Goal: Find contact information: Find contact information

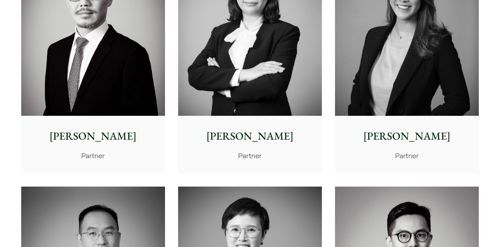
scroll to position [1300, 0]
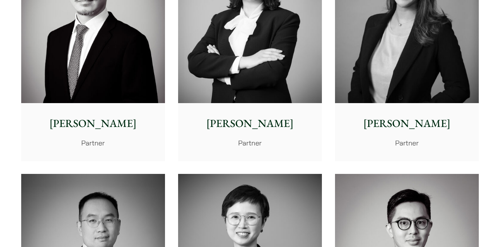
click at [291, 75] on img at bounding box center [250, 13] width 144 height 180
click at [421, 78] on img at bounding box center [407, 13] width 144 height 180
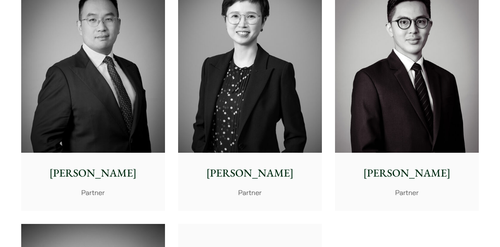
scroll to position [1516, 0]
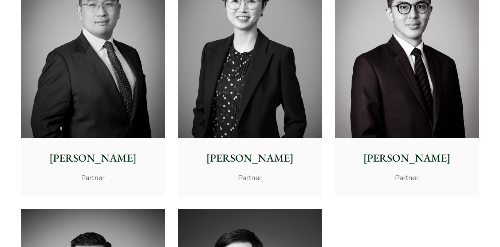
click at [270, 111] on img at bounding box center [250, 48] width 144 height 180
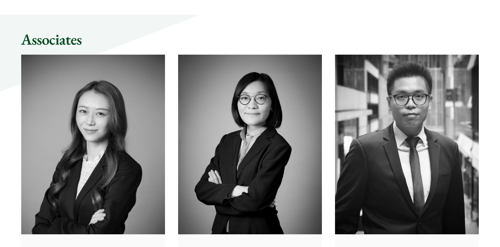
scroll to position [2165, 0]
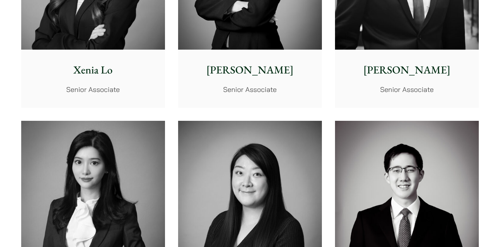
click at [111, 64] on p "Xenia Lo" at bounding box center [92, 70] width 131 height 16
click at [422, 55] on div "Ben Chan Senior Associate" at bounding box center [407, 78] width 144 height 57
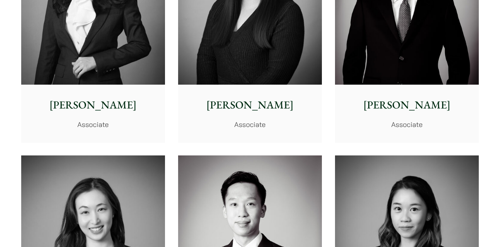
scroll to position [2597, 0]
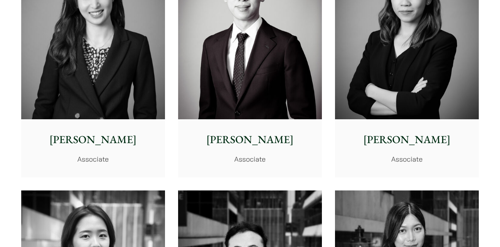
click at [130, 65] on img at bounding box center [93, 29] width 144 height 180
click at [259, 67] on img at bounding box center [250, 29] width 144 height 180
click at [418, 62] on img at bounding box center [407, 29] width 144 height 180
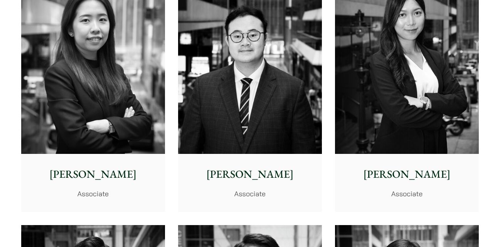
scroll to position [3030, 0]
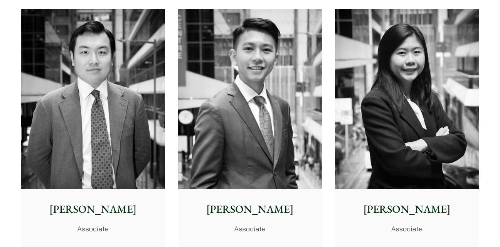
click at [407, 113] on img at bounding box center [407, 99] width 144 height 180
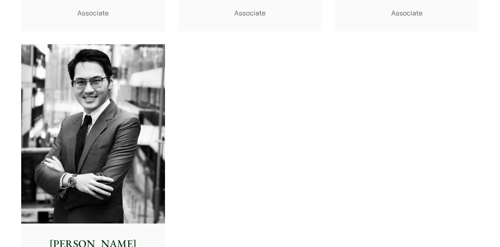
scroll to position [3462, 0]
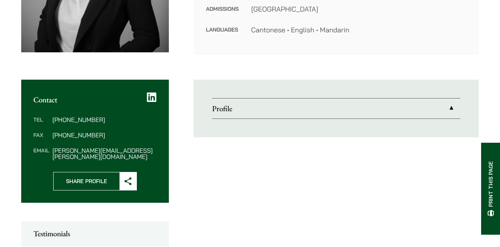
scroll to position [216, 0]
drag, startPoint x: 132, startPoint y: 148, endPoint x: 51, endPoint y: 153, distance: 81.1
click at [51, 153] on dl "Tel (852) 2230 2844 Fax (852) 2845 1637 Email patricia.liu@haldanes.com" at bounding box center [95, 138] width 123 height 43
copy dd "patricia.liu@haldanes.com"
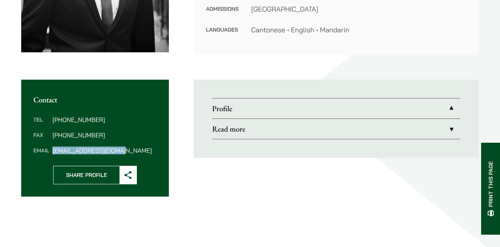
scroll to position [216, 0]
click at [52, 149] on dd "ben.chan@haldanes.com" at bounding box center [104, 151] width 104 height 6
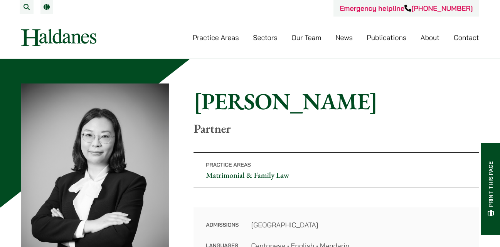
scroll to position [216, 0]
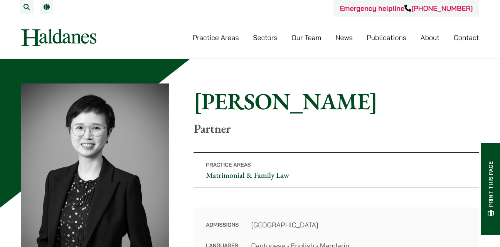
scroll to position [216, 0]
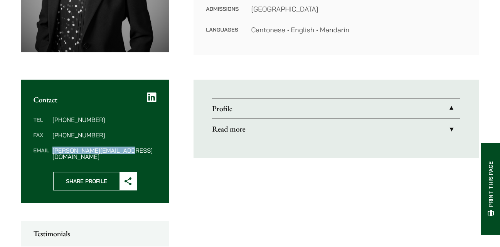
drag, startPoint x: 131, startPoint y: 148, endPoint x: 51, endPoint y: 150, distance: 80.2
click at [51, 150] on dl "Tel [PHONE_NUMBER] Fax [PHONE_NUMBER] Email [PERSON_NAME][EMAIL_ADDRESS][DOMAIN…" at bounding box center [95, 138] width 123 height 43
copy dd "[PERSON_NAME][EMAIL_ADDRESS][DOMAIN_NAME]"
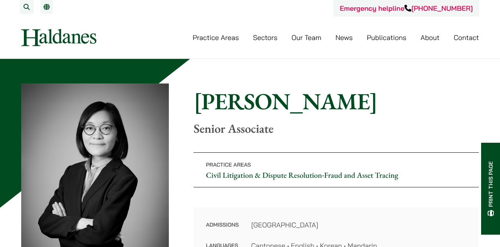
scroll to position [216, 0]
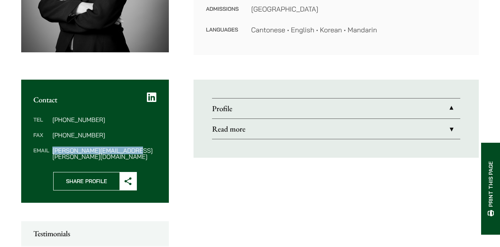
drag, startPoint x: 140, startPoint y: 150, endPoint x: 51, endPoint y: 151, distance: 88.7
click at [51, 151] on dl "Tel (852) 2230 1412 Fax (852) 2845 1637 Email vivian.leung@haldanes.com" at bounding box center [95, 138] width 123 height 43
copy dd "vivian.leung@haldanes.com"
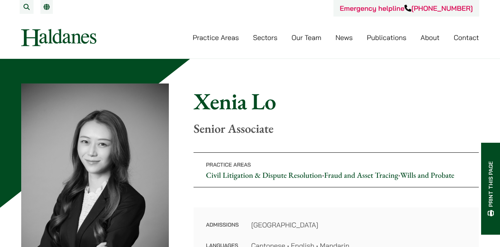
scroll to position [216, 0]
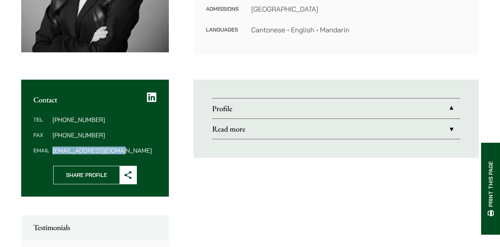
drag, startPoint x: 126, startPoint y: 150, endPoint x: 52, endPoint y: 151, distance: 74.4
click at [52, 151] on dd "xenia.lo@haldanes.com" at bounding box center [104, 151] width 104 height 6
copy dd "xenia.lo@haldanes.com"
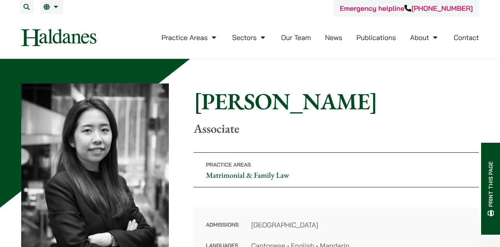
scroll to position [216, 0]
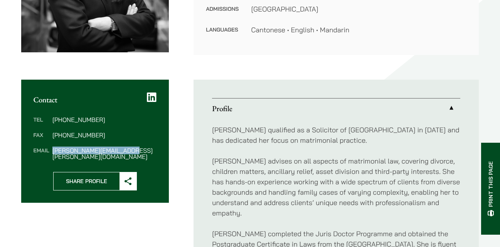
drag, startPoint x: 135, startPoint y: 150, endPoint x: 52, endPoint y: 152, distance: 83.7
click at [52, 152] on dl "Tel (852) 2230 2845 Fax (852) 2845 1637 Email alvina.suen@haldanes.com" at bounding box center [95, 138] width 123 height 43
copy dd "alvina.suen@haldanes.com"
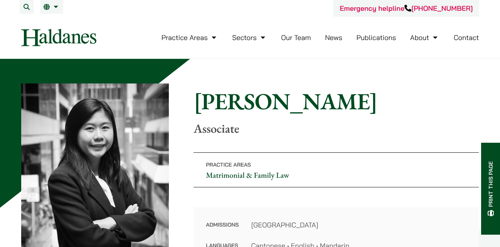
scroll to position [216, 0]
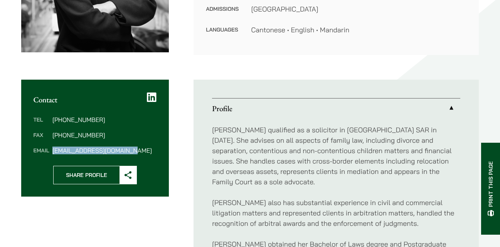
drag, startPoint x: 138, startPoint y: 148, endPoint x: 51, endPoint y: 152, distance: 88.0
click at [51, 152] on dl "Tel [PHONE_NUMBER] Fax [PHONE_NUMBER] Email [EMAIL_ADDRESS][DOMAIN_NAME]" at bounding box center [95, 135] width 123 height 37
copy dl "[EMAIL_ADDRESS][DOMAIN_NAME]"
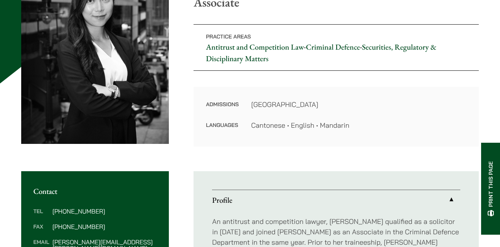
scroll to position [219, 0]
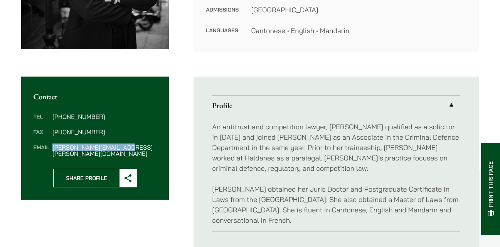
drag, startPoint x: 139, startPoint y: 145, endPoint x: 51, endPoint y: 150, distance: 87.6
click at [51, 150] on dl "Tel [PHONE_NUMBER] Fax [PHONE_NUMBER] Email [PERSON_NAME][EMAIL_ADDRESS][PERSON…" at bounding box center [95, 135] width 123 height 43
copy dd "[PERSON_NAME][EMAIL_ADDRESS][PERSON_NAME][DOMAIN_NAME]"
